Goal: Check status: Check status

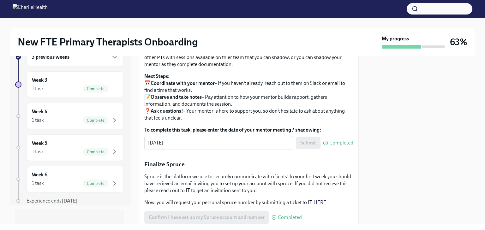
scroll to position [23, 0]
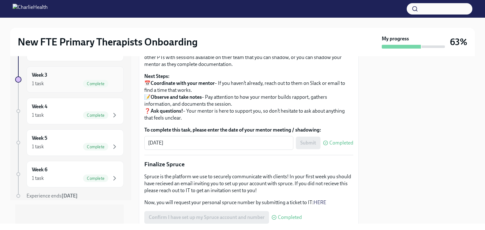
click at [69, 83] on div "1 task Complete" at bounding box center [75, 84] width 86 height 8
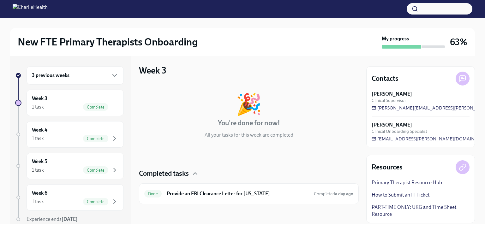
scroll to position [2, 0]
click at [44, 127] on h6 "Week 4" at bounding box center [39, 130] width 15 height 7
click at [69, 83] on div "3 previous weeks" at bounding box center [75, 75] width 97 height 18
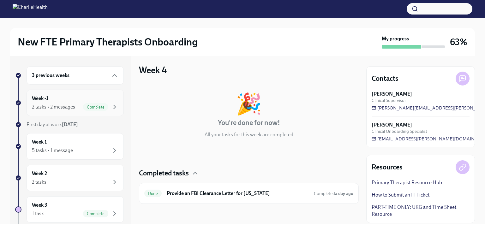
click at [67, 101] on div "Week -1 2 tasks • 2 messages Complete" at bounding box center [75, 103] width 86 height 16
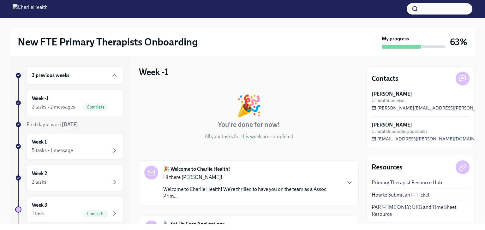
click at [85, 70] on div "3 previous weeks" at bounding box center [75, 75] width 97 height 18
